Goal: Task Accomplishment & Management: Manage account settings

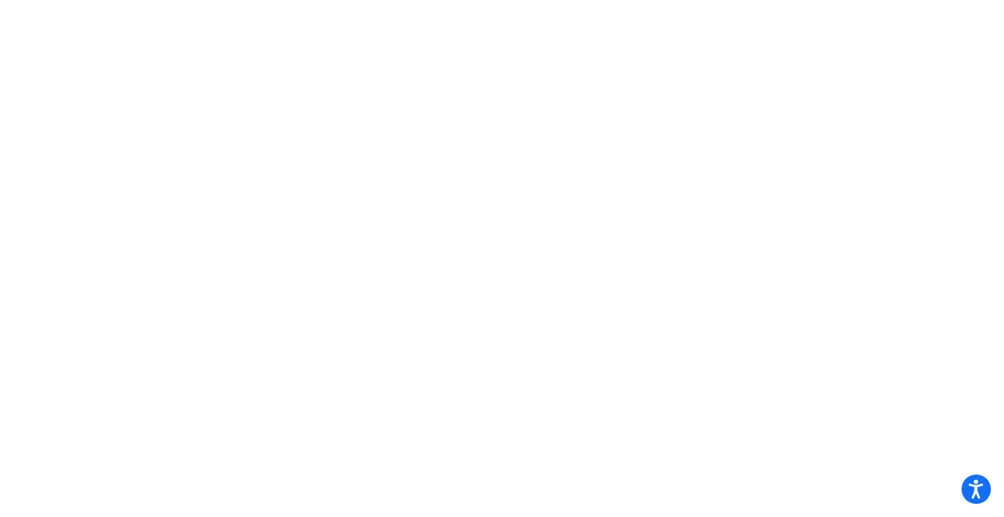
click at [609, 193] on mat-sidenav-content at bounding box center [502, 258] width 1004 height 517
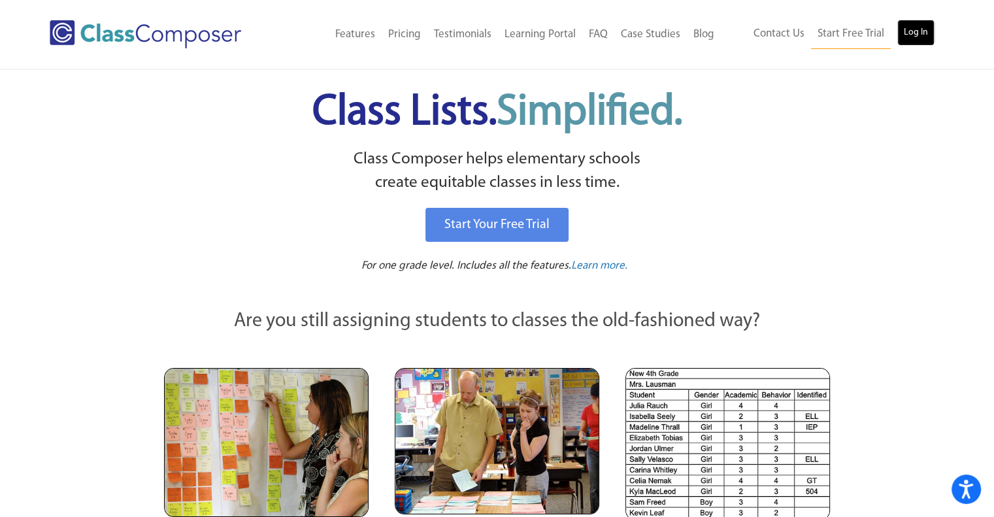
click at [911, 25] on link "Log In" at bounding box center [916, 33] width 37 height 26
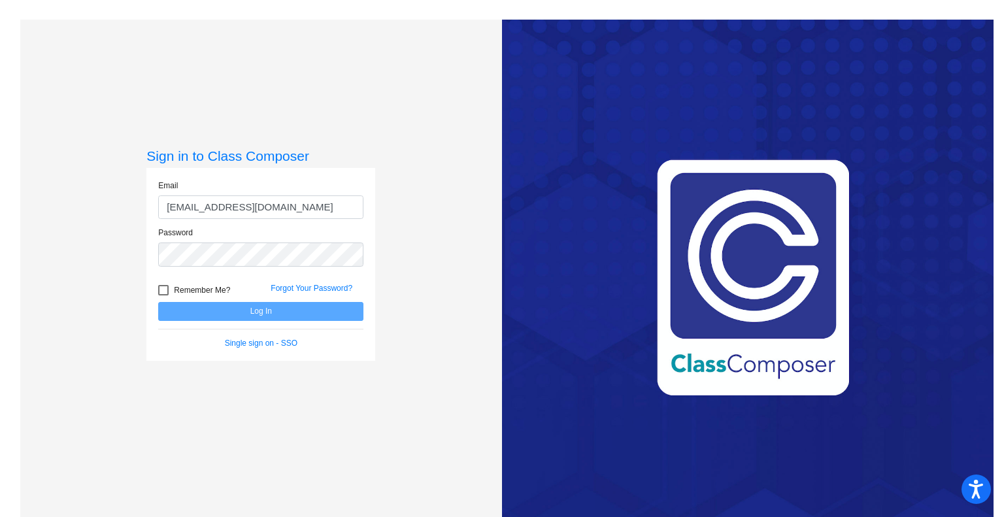
click at [290, 210] on input "[EMAIL_ADDRESS][DOMAIN_NAME]" at bounding box center [260, 207] width 205 height 24
type input "j"
type input "[EMAIL_ADDRESS][DOMAIN_NAME]"
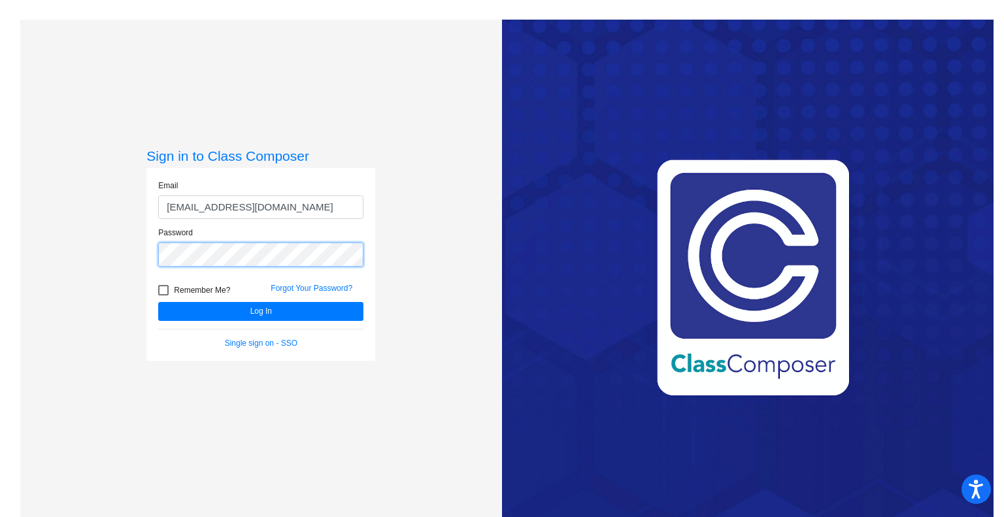
click at [158, 302] on button "Log In" at bounding box center [260, 311] width 205 height 19
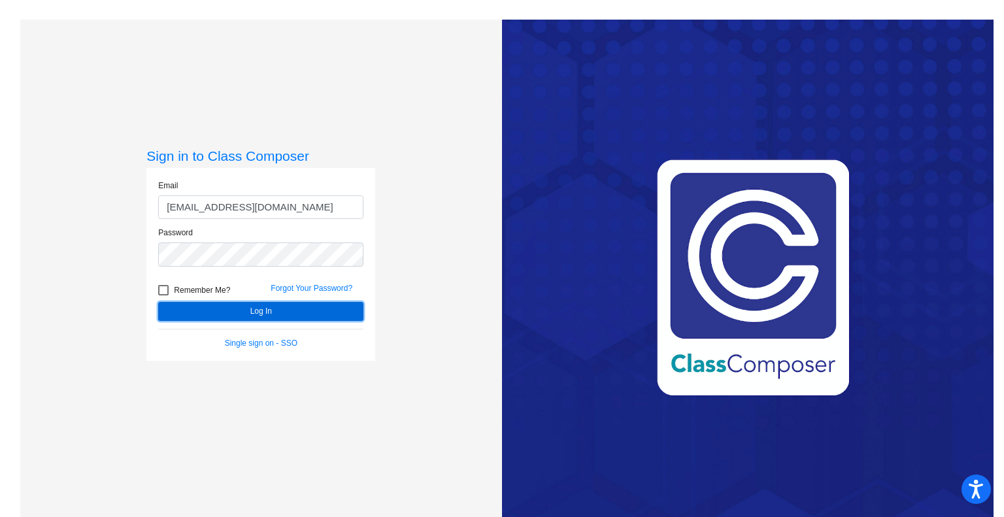
click at [273, 313] on button "Log In" at bounding box center [260, 311] width 205 height 19
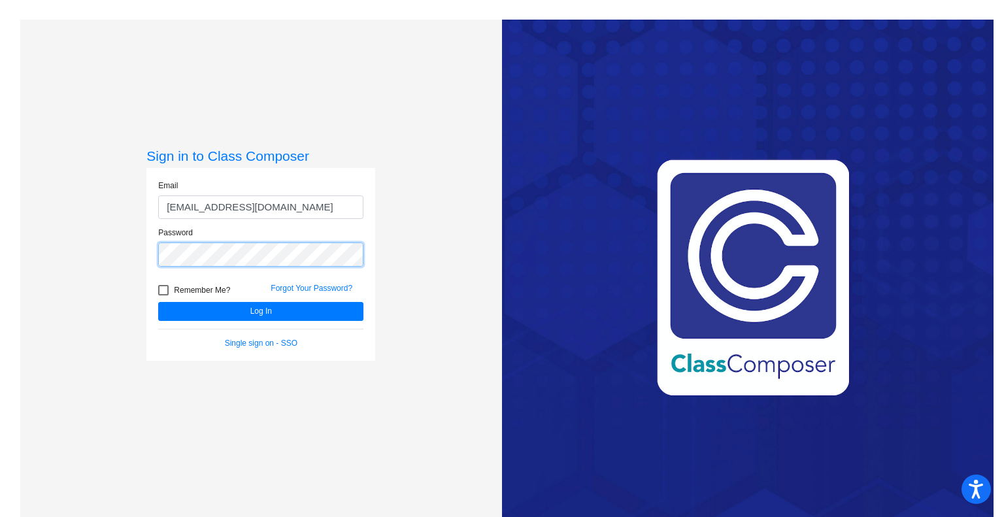
click at [158, 302] on button "Log In" at bounding box center [260, 311] width 205 height 19
